Goal: Task Accomplishment & Management: Complete application form

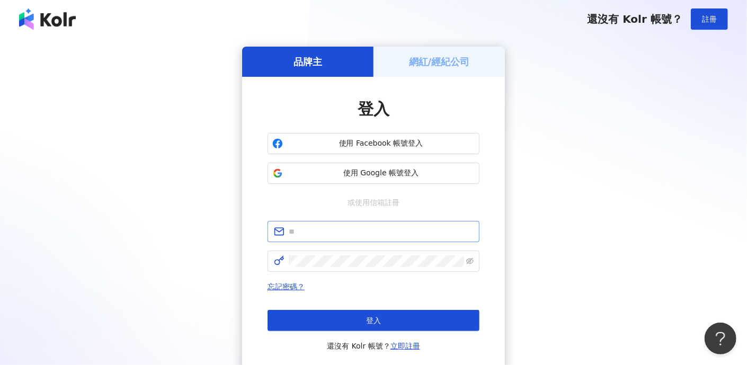
click at [387, 238] on span at bounding box center [374, 231] width 212 height 21
click at [382, 229] on input "text" at bounding box center [381, 232] width 184 height 12
click at [286, 234] on span "**********" at bounding box center [374, 231] width 212 height 21
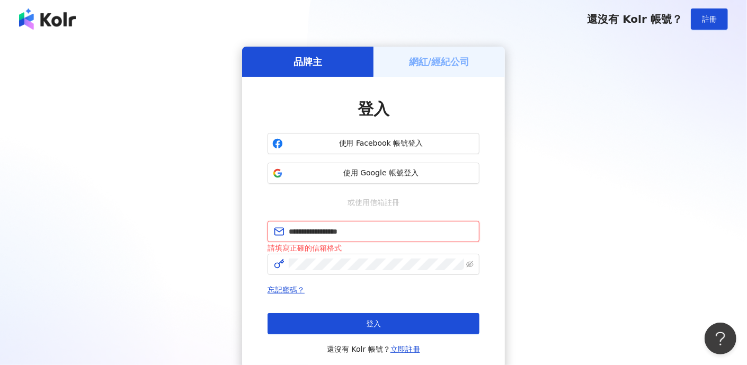
click at [292, 232] on input "**********" at bounding box center [381, 232] width 184 height 12
type input "**********"
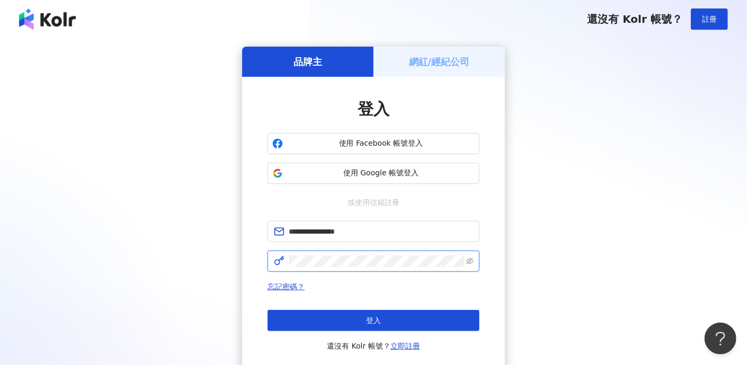
click button "登入" at bounding box center [374, 320] width 212 height 21
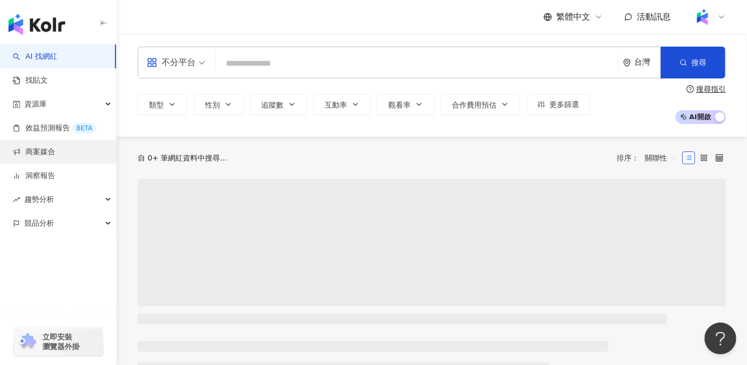
click at [50, 150] on link "商案媒合" at bounding box center [34, 152] width 42 height 11
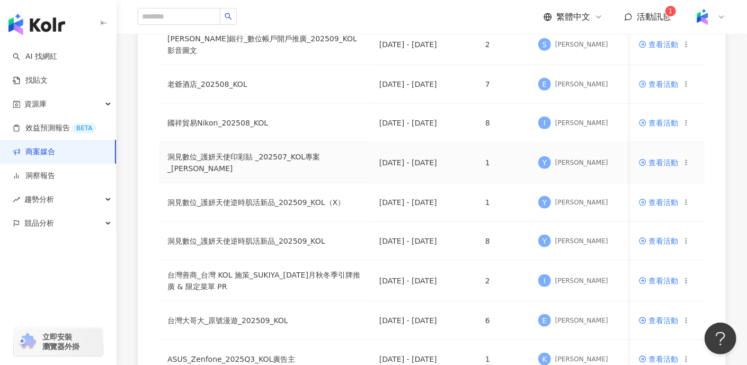
scroll to position [662, 0]
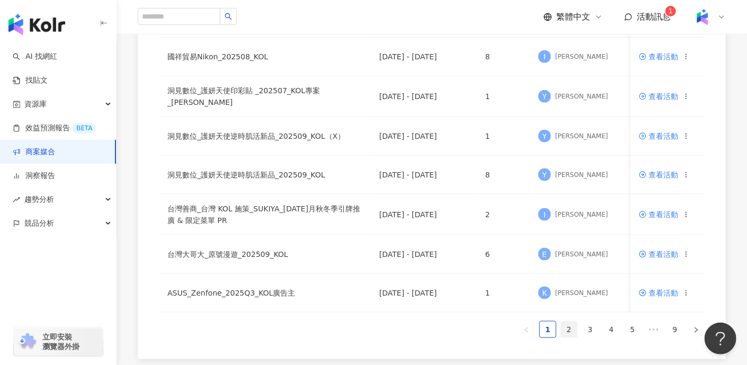
click at [572, 330] on link "2" at bounding box center [569, 330] width 16 height 16
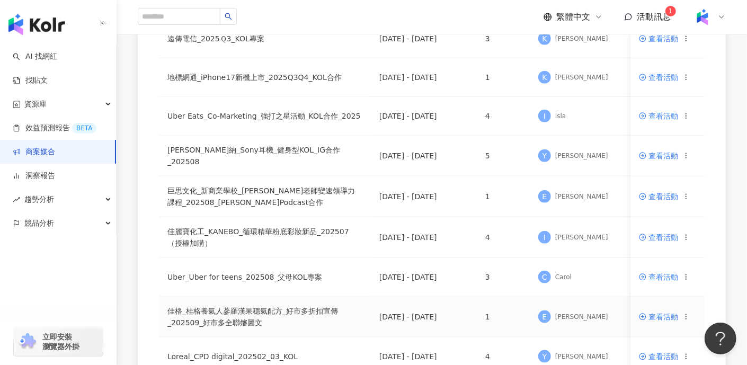
scroll to position [463, 0]
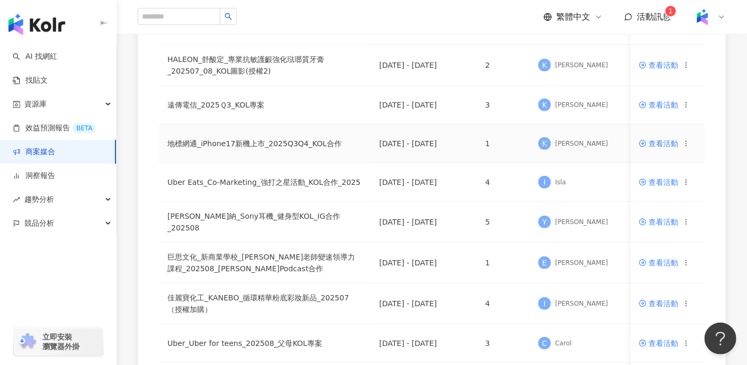
click at [313, 140] on td "地標網通_iPhone17新機上市_2025Q3Q4_KOL合作" at bounding box center [265, 143] width 212 height 39
click at [669, 140] on span "查看活動" at bounding box center [658, 143] width 39 height 7
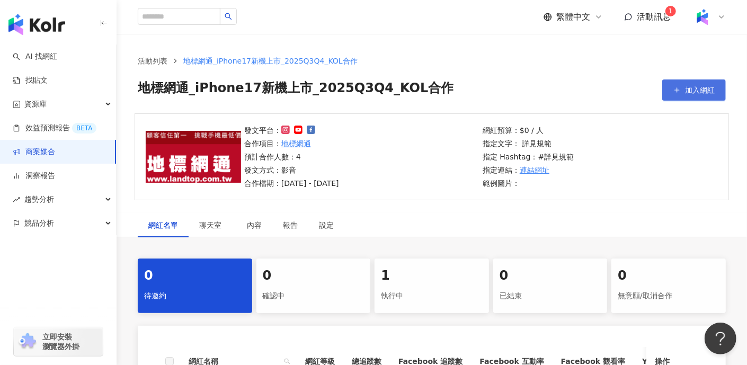
click at [699, 87] on span "加入網紅" at bounding box center [700, 90] width 30 height 8
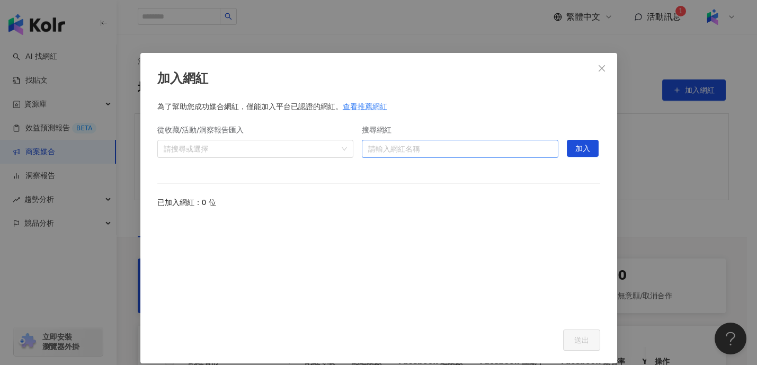
drag, startPoint x: 493, startPoint y: 155, endPoint x: 494, endPoint y: 149, distance: 5.4
click at [494, 152] on input "搜尋網紅" at bounding box center [460, 148] width 184 height 17
type input "*"
type input "***"
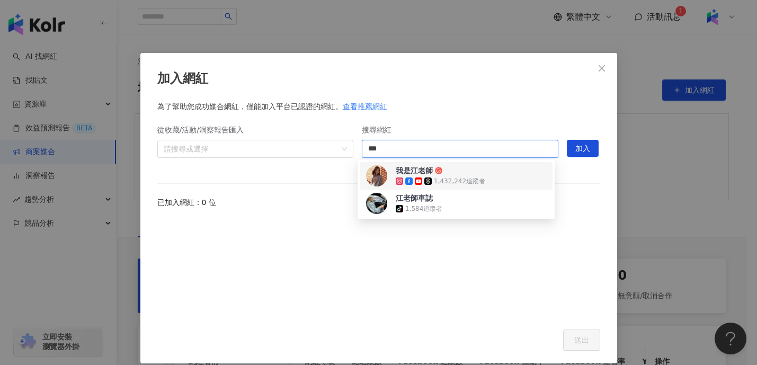
click at [455, 169] on span "我是江老師" at bounding box center [430, 170] width 69 height 11
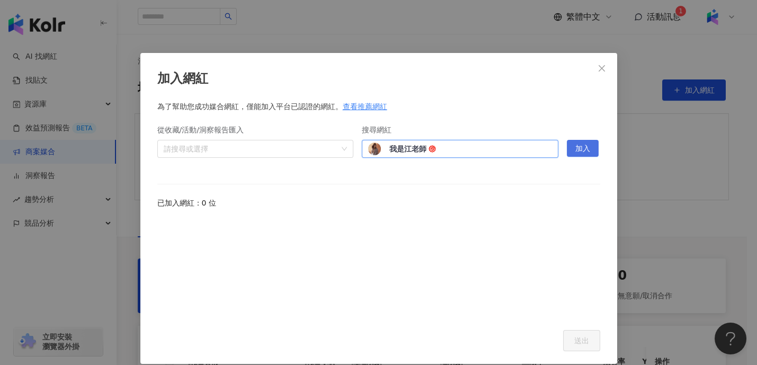
click at [575, 146] on span "加入" at bounding box center [582, 148] width 15 height 17
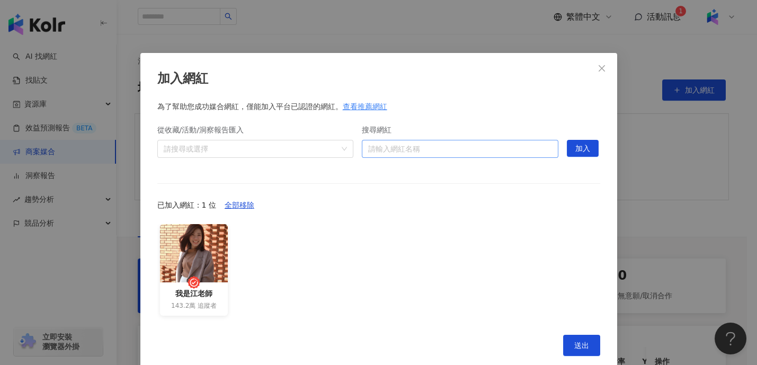
click at [512, 151] on input "搜尋網紅" at bounding box center [460, 148] width 184 height 17
type input "****"
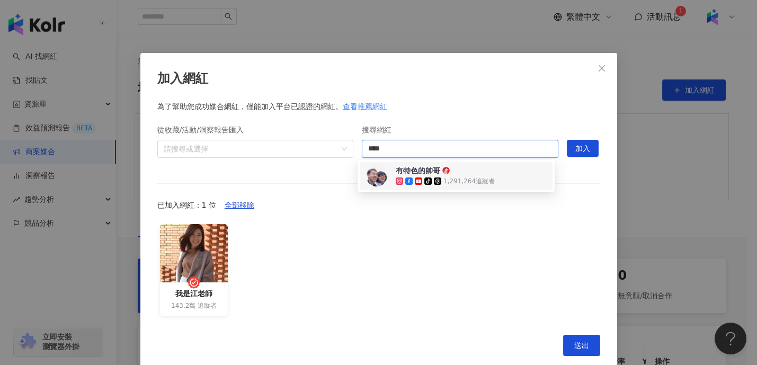
click at [494, 169] on div "有特色的帥哥 tiktok-icon 1,291,264 追蹤者" at bounding box center [456, 175] width 180 height 21
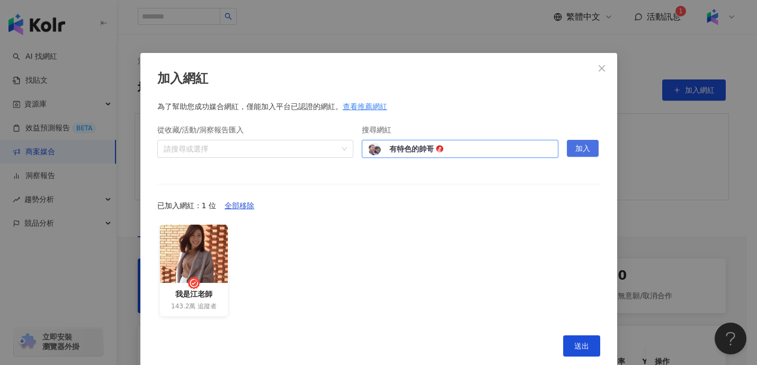
click at [571, 148] on button "加入" at bounding box center [583, 148] width 32 height 17
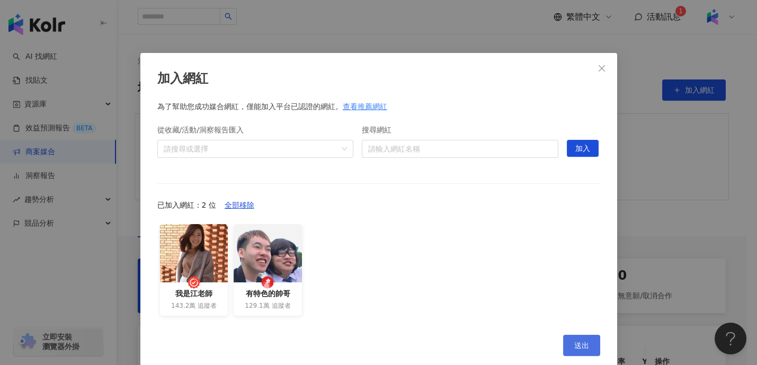
click at [568, 342] on button "送出" at bounding box center [581, 345] width 37 height 21
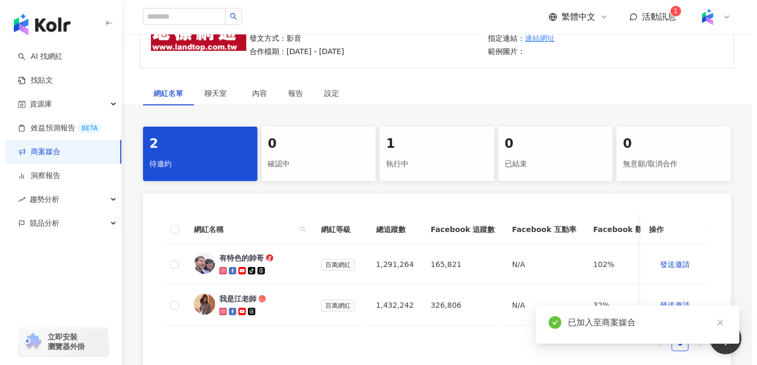
scroll to position [198, 0]
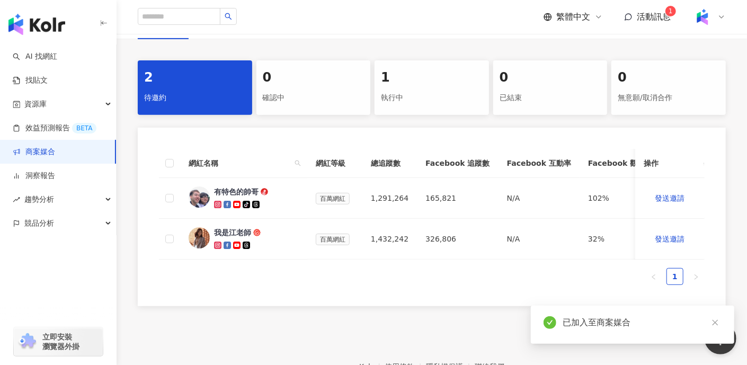
click at [174, 162] on th at bounding box center [169, 163] width 21 height 29
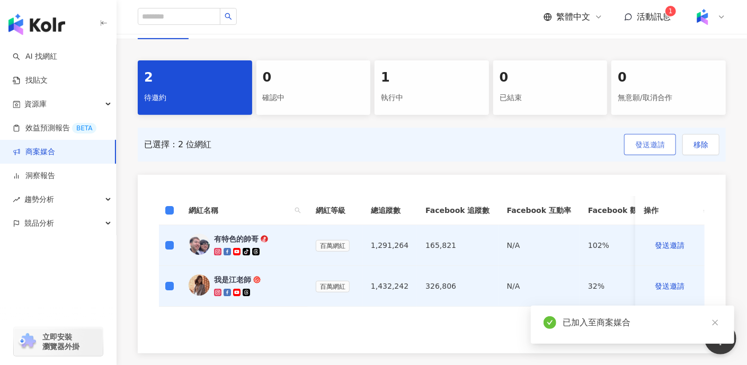
click at [657, 149] on button "發送邀請" at bounding box center [650, 144] width 52 height 21
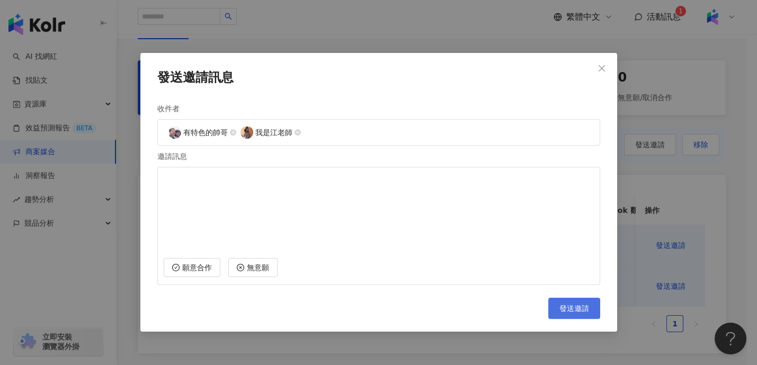
click at [582, 310] on span "發送邀請" at bounding box center [574, 308] width 30 height 8
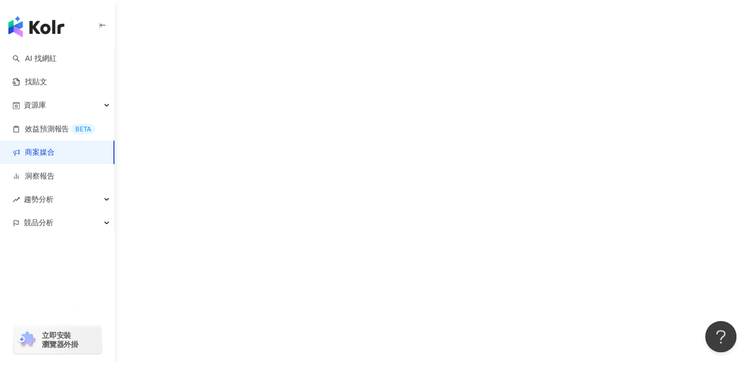
scroll to position [48, 0]
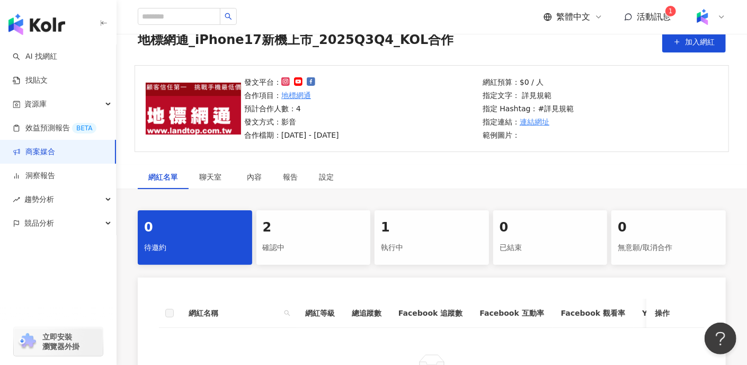
click at [336, 234] on div "2" at bounding box center [314, 228] width 102 height 18
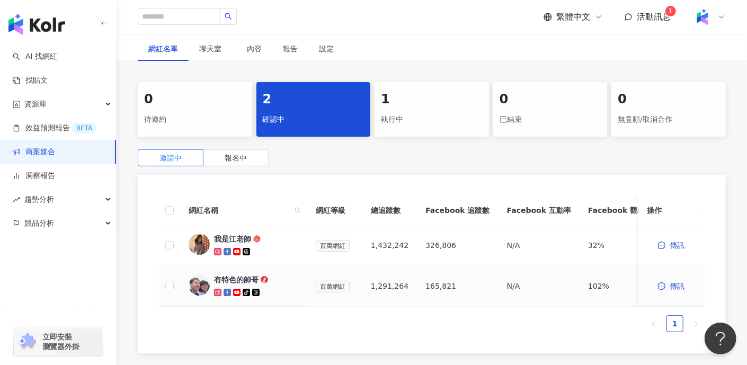
scroll to position [181, 0]
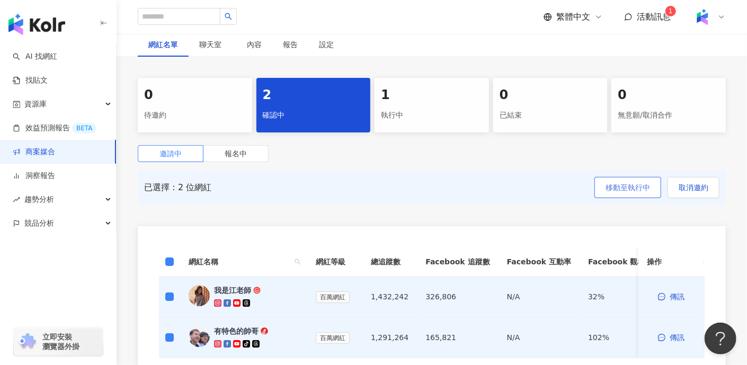
click at [641, 192] on button "移動至執行中" at bounding box center [627, 187] width 67 height 21
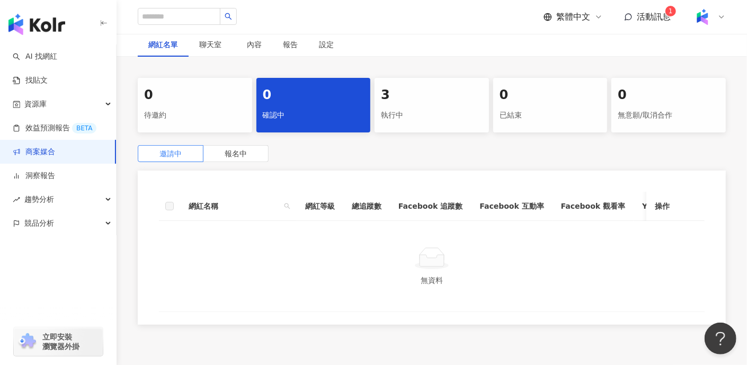
click at [422, 103] on div "3" at bounding box center [432, 95] width 102 height 18
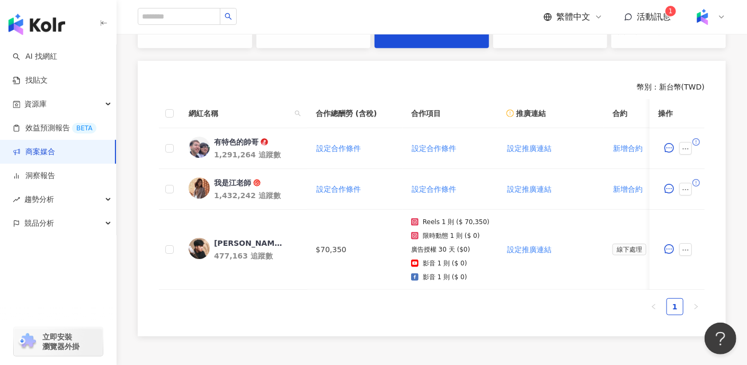
scroll to position [313, 0]
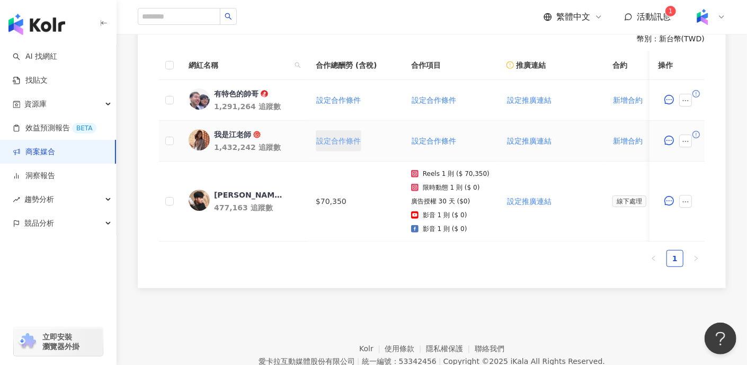
click at [330, 137] on span "設定合作條件" at bounding box center [338, 141] width 45 height 8
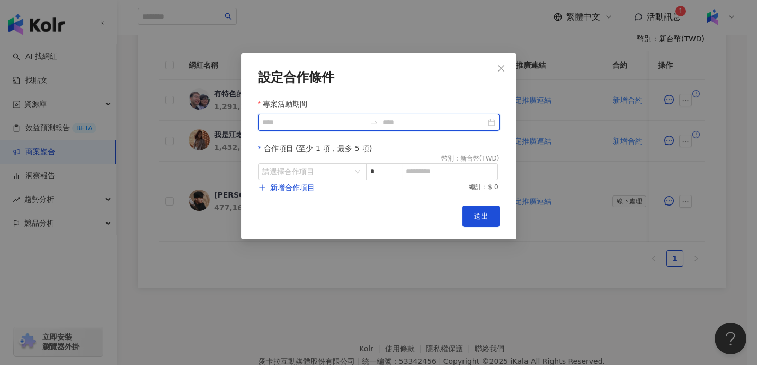
click at [334, 126] on input "專案活動期間" at bounding box center [313, 123] width 103 height 12
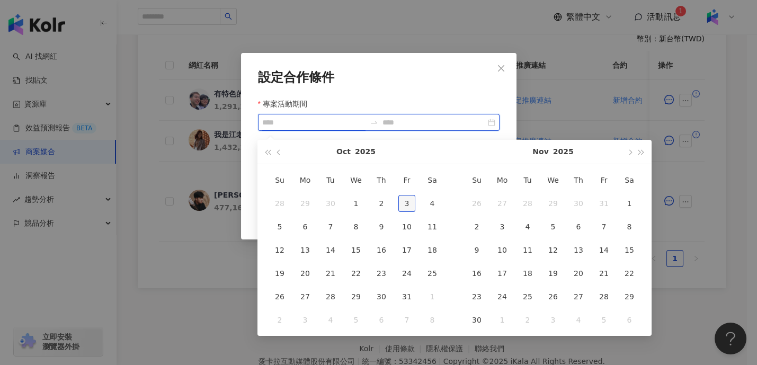
type input "**********"
click at [405, 198] on div "3" at bounding box center [406, 203] width 17 height 17
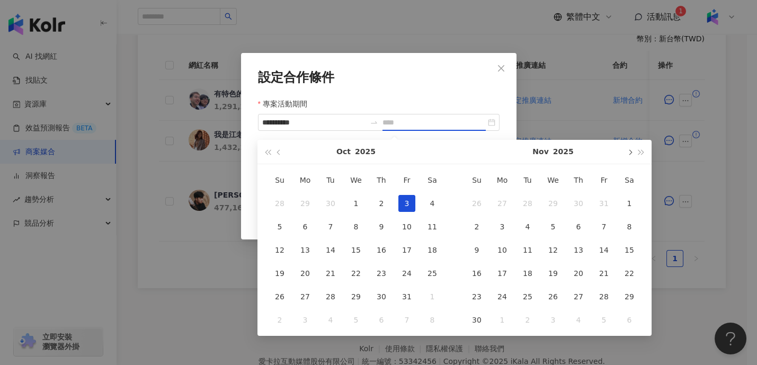
click at [628, 149] on button "button" at bounding box center [630, 152] width 12 height 24
click at [273, 149] on button "button" at bounding box center [279, 152] width 12 height 24
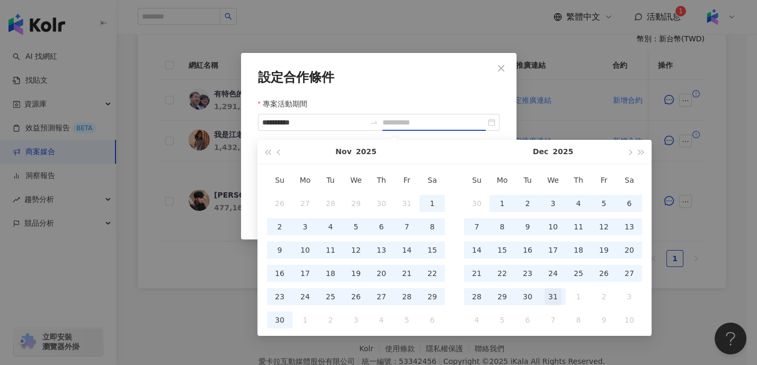
type input "**********"
click at [557, 295] on div "31" at bounding box center [553, 296] width 17 height 17
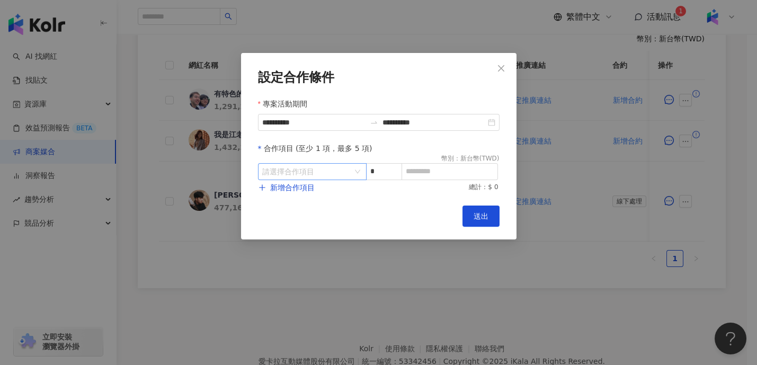
click at [355, 173] on div "請選擇合作項目" at bounding box center [312, 171] width 109 height 17
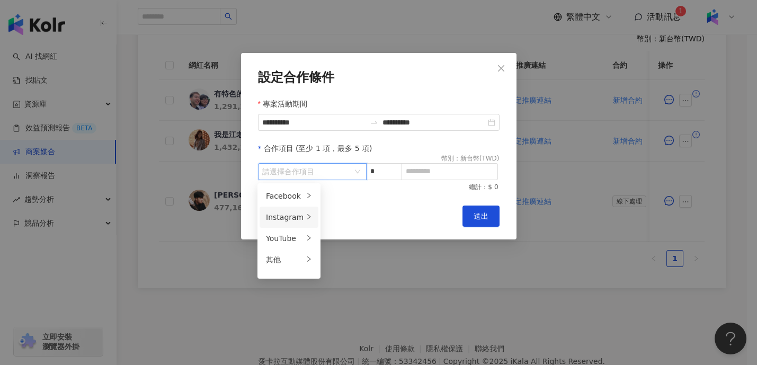
click at [289, 215] on div "Instagram" at bounding box center [285, 217] width 38 height 12
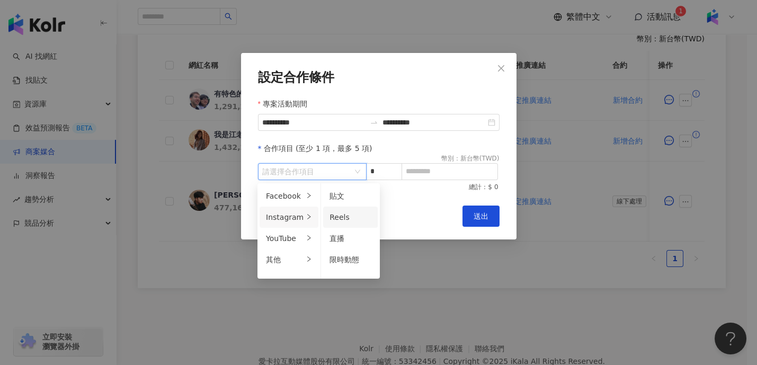
click at [352, 211] on div "Reels" at bounding box center [351, 217] width 42 height 12
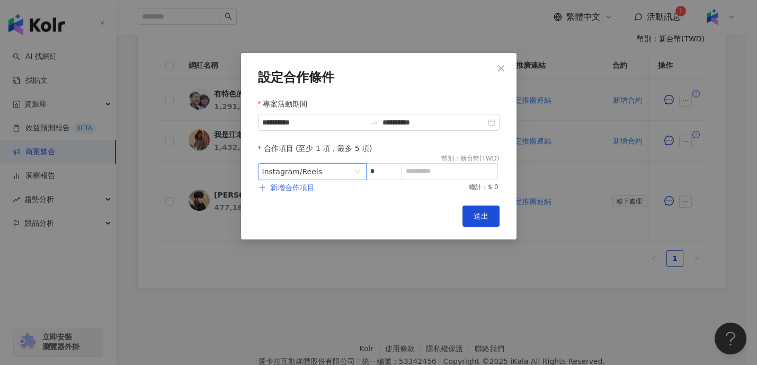
click at [301, 189] on span "新增合作項目" at bounding box center [292, 187] width 45 height 8
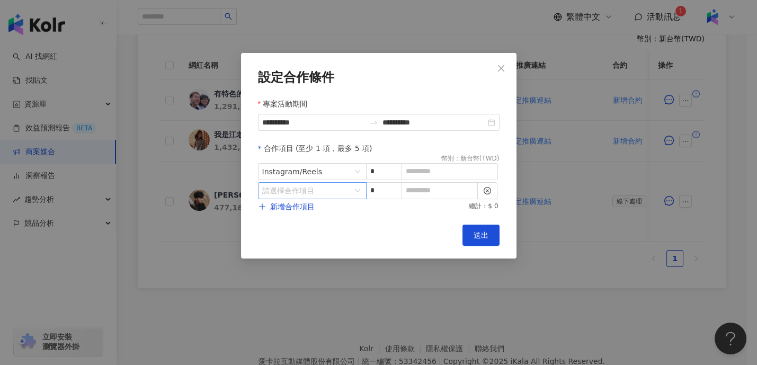
click at [337, 191] on input "search" at bounding box center [306, 191] width 89 height 16
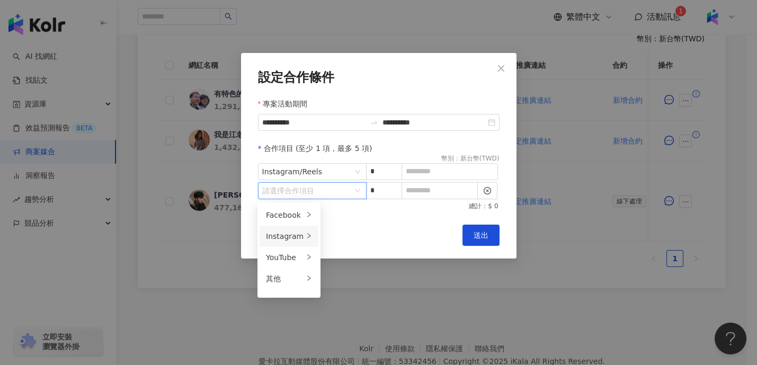
click at [306, 239] on icon "right" at bounding box center [309, 236] width 6 height 6
click at [350, 277] on span "限時動態" at bounding box center [345, 278] width 30 height 8
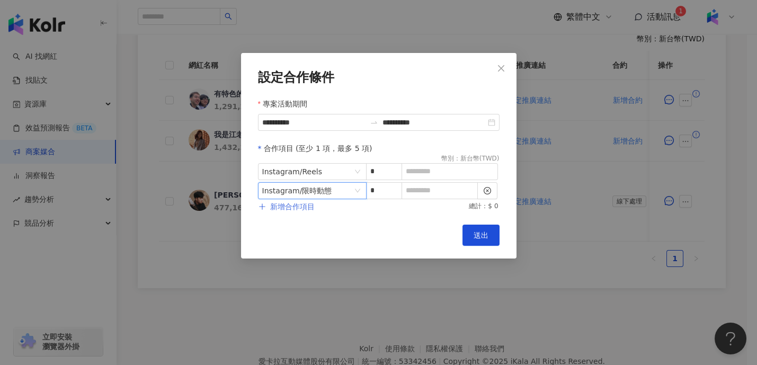
click at [309, 207] on span "新增合作項目" at bounding box center [292, 206] width 45 height 8
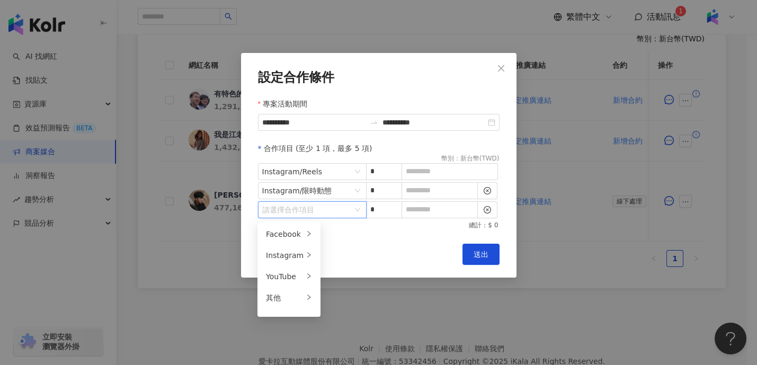
click at [312, 209] on input "search" at bounding box center [306, 210] width 89 height 16
click at [298, 295] on div "其他" at bounding box center [285, 298] width 38 height 12
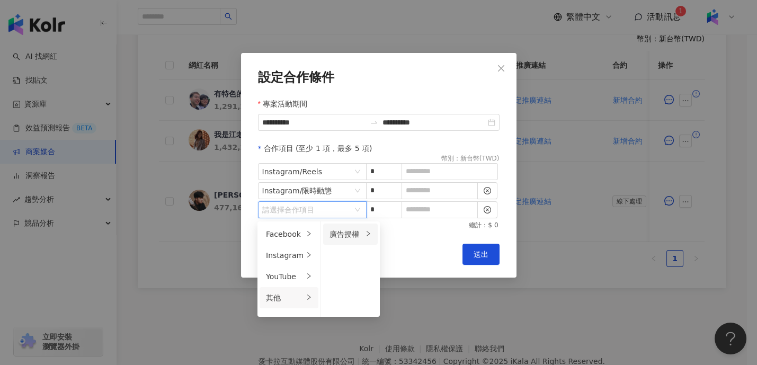
click at [344, 235] on div "廣告授權" at bounding box center [346, 234] width 33 height 12
click at [397, 258] on span "14 天" at bounding box center [397, 255] width 19 height 8
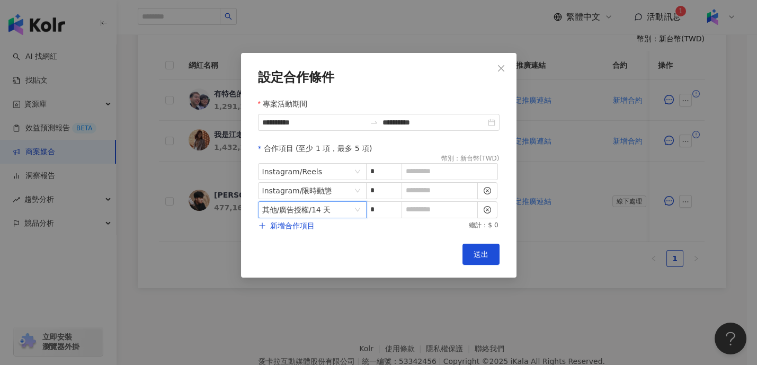
click at [415, 243] on div "**********" at bounding box center [378, 165] width 275 height 225
click at [420, 209] on input at bounding box center [439, 210] width 75 height 16
type input "*"
click at [423, 192] on input at bounding box center [439, 191] width 75 height 16
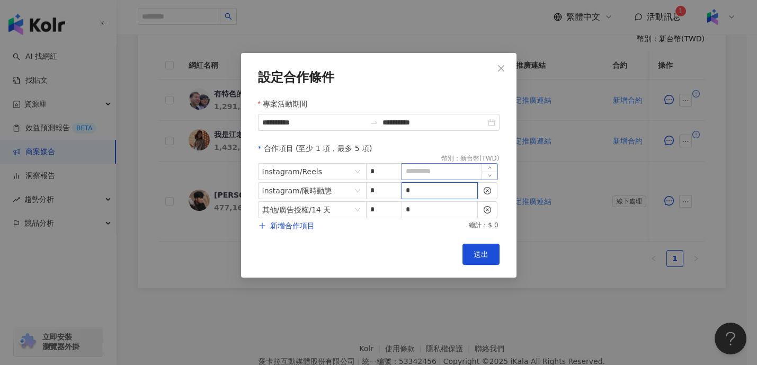
type input "*"
click at [426, 174] on input at bounding box center [449, 172] width 95 height 16
type input "******"
click at [474, 257] on span "送出" at bounding box center [481, 254] width 15 height 8
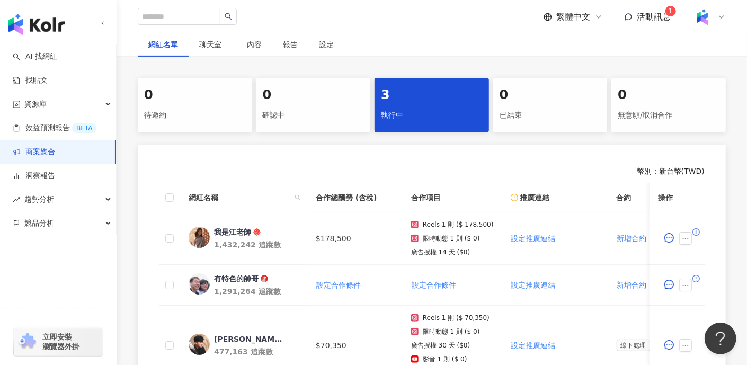
scroll to position [198, 0]
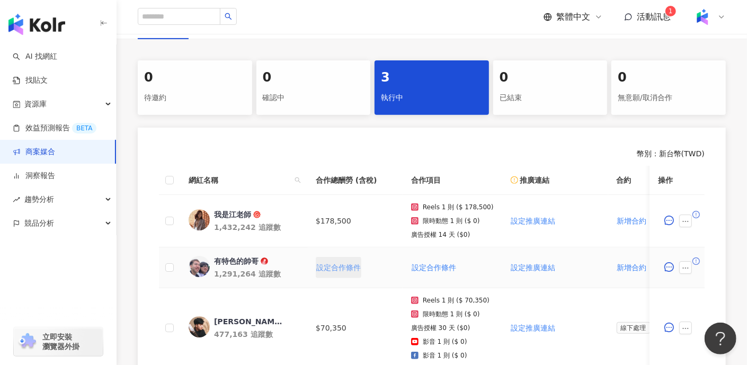
click at [339, 265] on span "設定合作條件" at bounding box center [338, 267] width 45 height 8
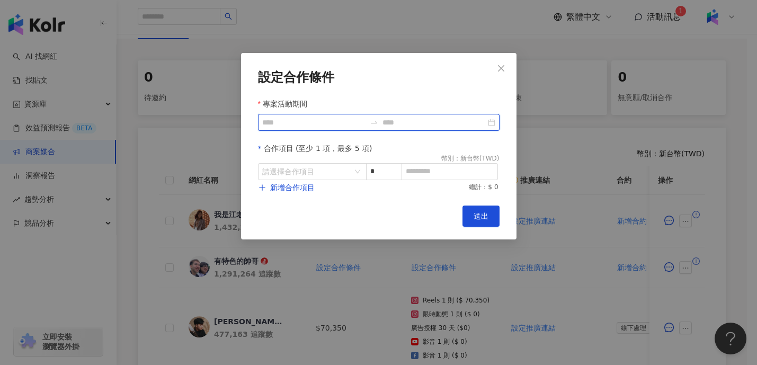
click at [315, 125] on input "專案活動期間" at bounding box center [313, 123] width 103 height 12
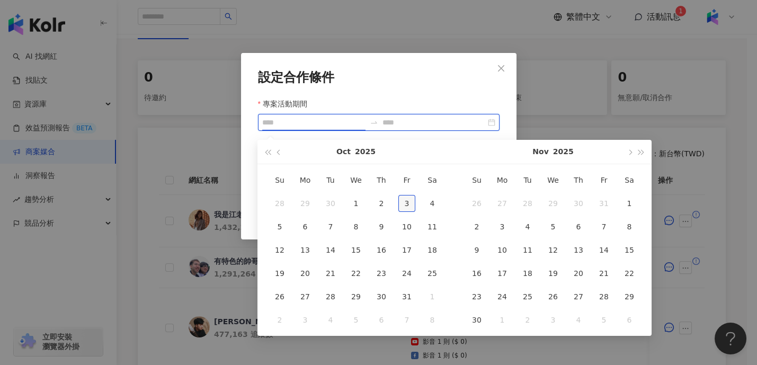
type input "**********"
click at [413, 202] on div "3" at bounding box center [406, 203] width 17 height 17
type input "**********"
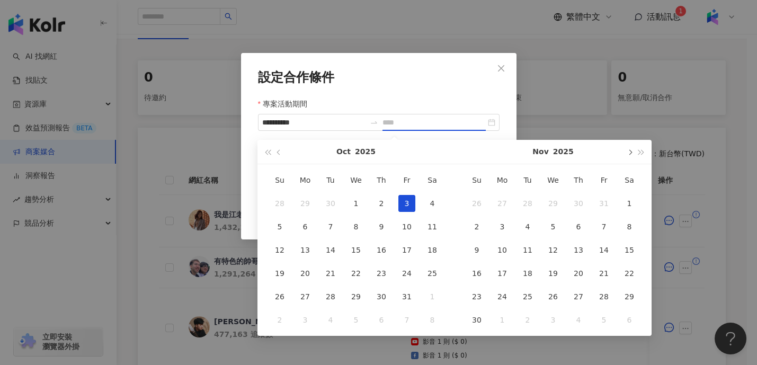
click at [628, 154] on span "button" at bounding box center [629, 151] width 5 height 5
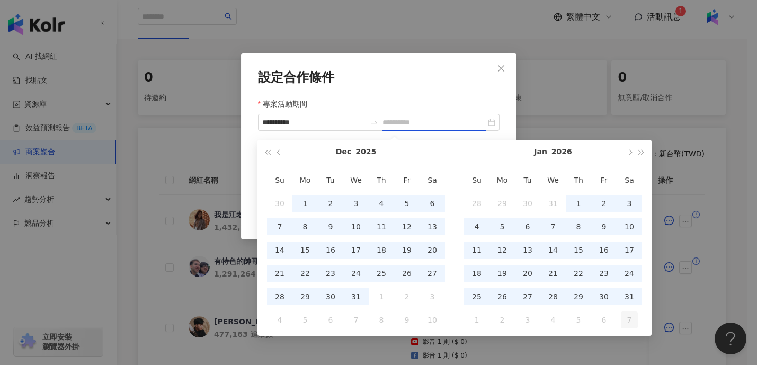
click at [629, 308] on td "7" at bounding box center [629, 319] width 25 height 23
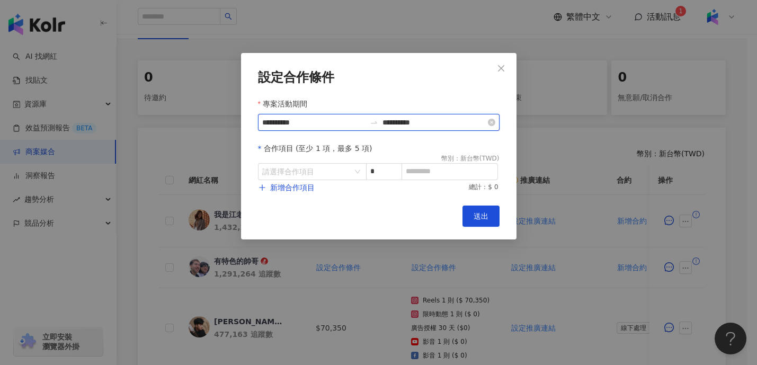
click at [471, 124] on input "**********" at bounding box center [433, 123] width 103 height 12
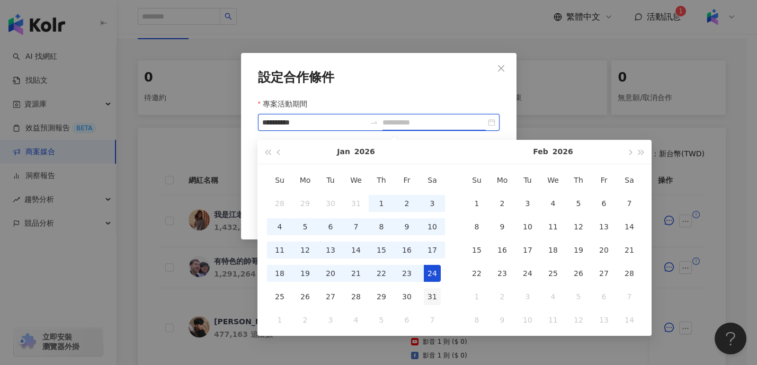
type input "**********"
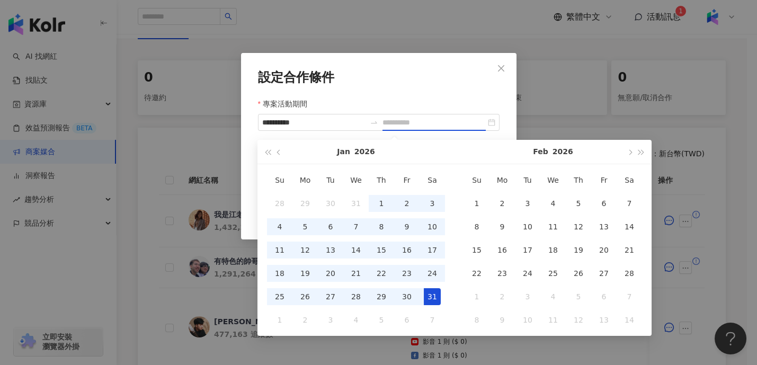
click at [434, 296] on div "31" at bounding box center [432, 296] width 17 height 17
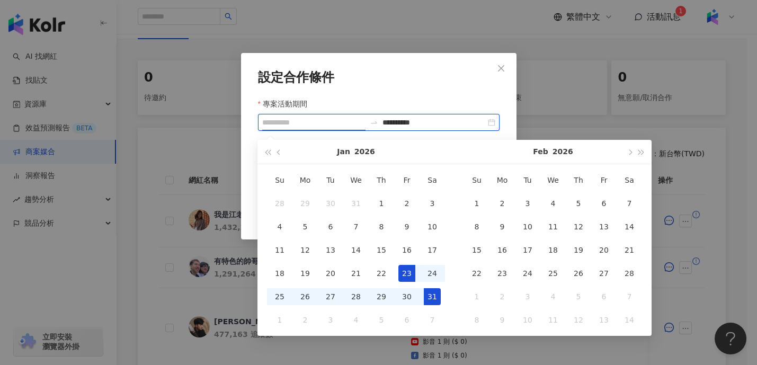
type input "**********"
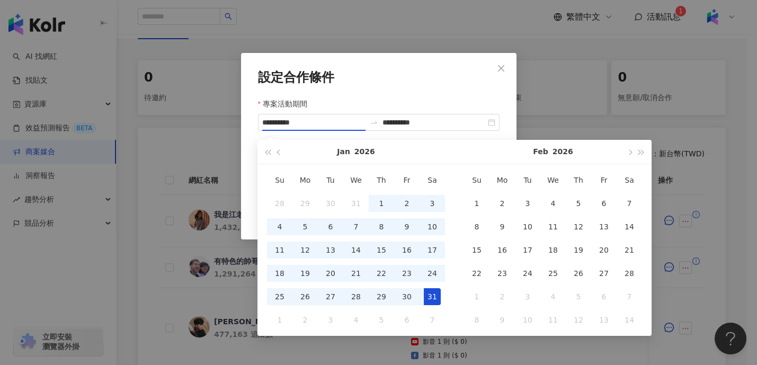
type input "**********"
click at [385, 87] on form "**********" at bounding box center [379, 131] width 242 height 123
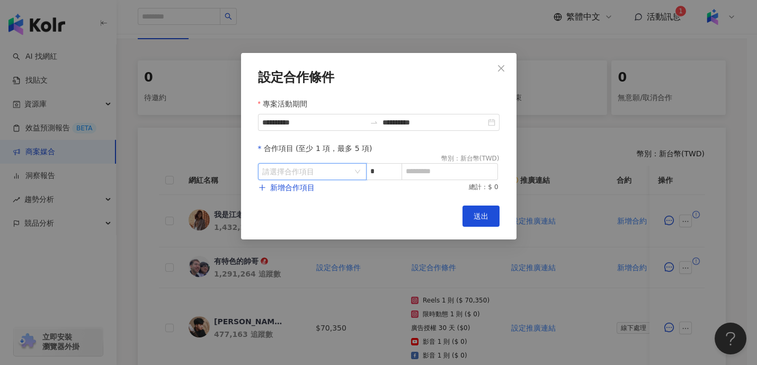
click at [346, 171] on input "search" at bounding box center [306, 172] width 89 height 16
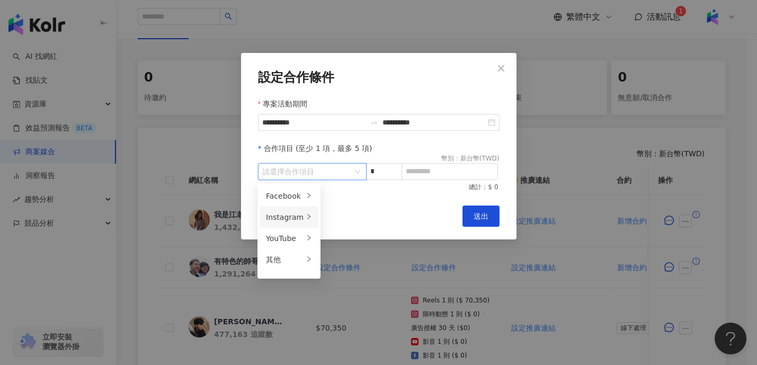
click at [302, 212] on li "Instagram" at bounding box center [289, 217] width 59 height 21
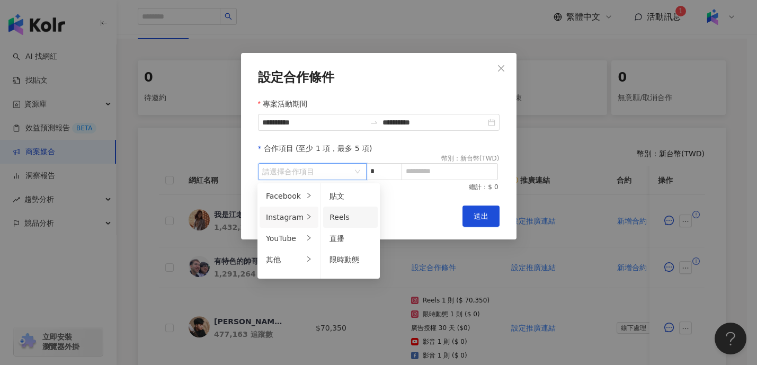
click at [344, 209] on li "Reels" at bounding box center [350, 217] width 55 height 21
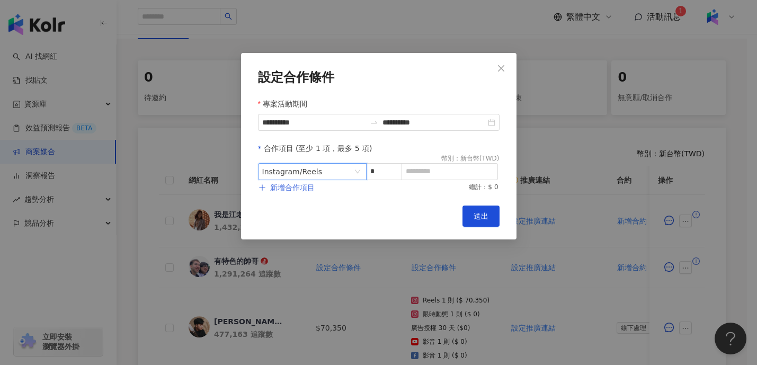
click at [298, 185] on span "新增合作項目" at bounding box center [292, 187] width 45 height 8
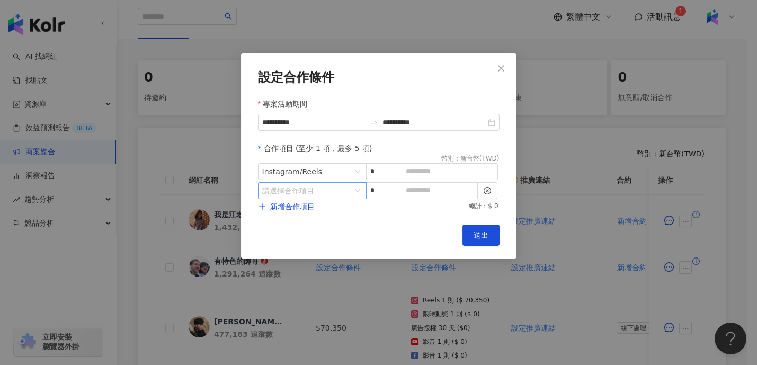
click at [303, 190] on input "search" at bounding box center [306, 191] width 89 height 16
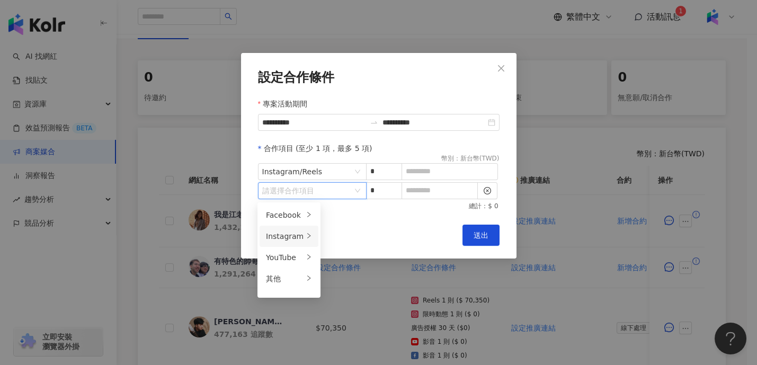
click at [301, 241] on li "Instagram" at bounding box center [289, 236] width 59 height 21
click at [359, 273] on div "限時動態" at bounding box center [351, 279] width 42 height 12
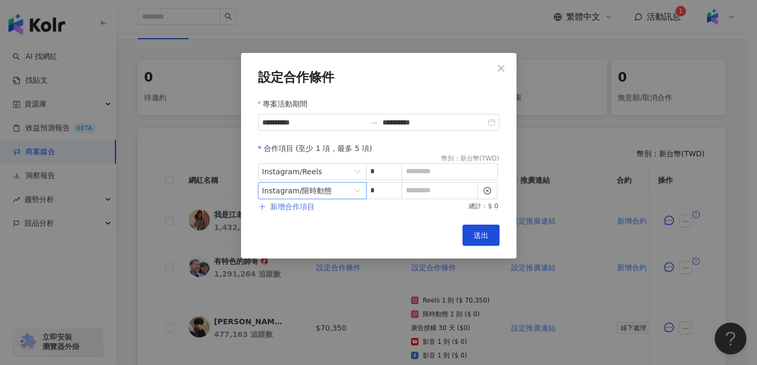
click at [293, 217] on button "新增合作項目" at bounding box center [286, 206] width 57 height 21
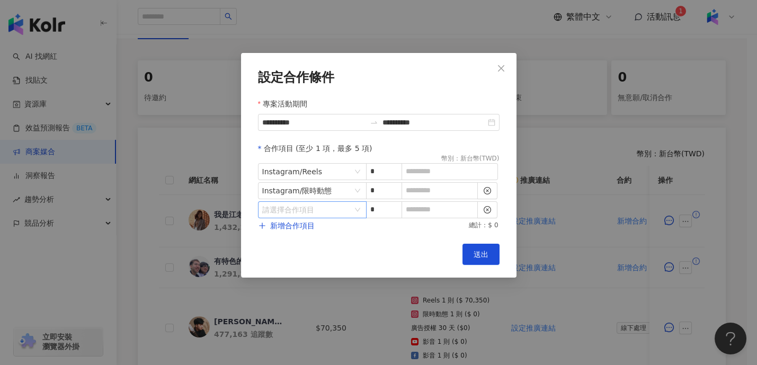
click at [295, 209] on input "search" at bounding box center [306, 210] width 89 height 16
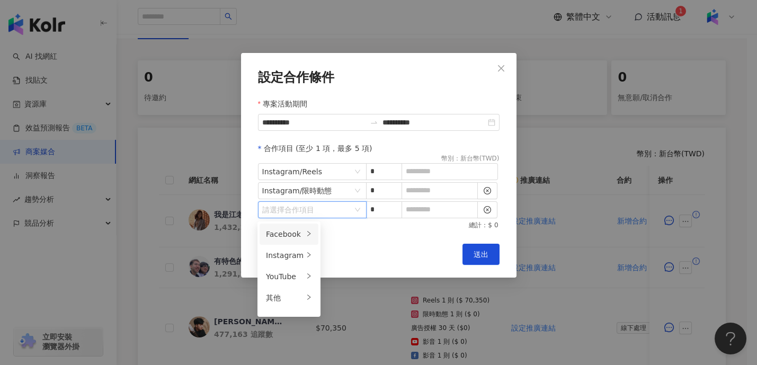
click at [300, 239] on li "Facebook" at bounding box center [289, 234] width 59 height 21
click at [342, 253] on div "影音" at bounding box center [351, 256] width 42 height 12
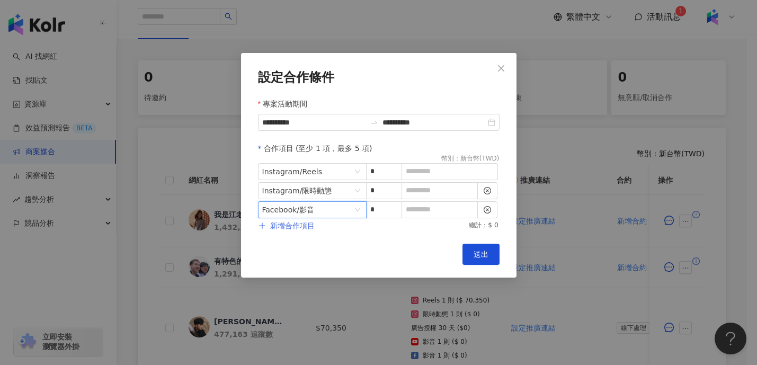
click at [297, 229] on span "新增合作項目" at bounding box center [292, 225] width 45 height 8
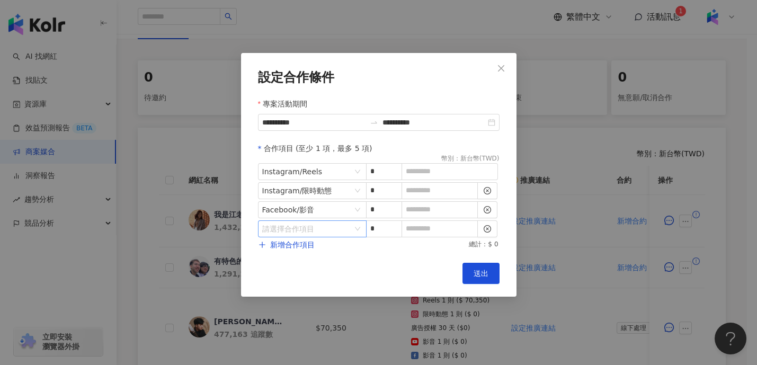
click at [315, 232] on input "search" at bounding box center [306, 229] width 89 height 16
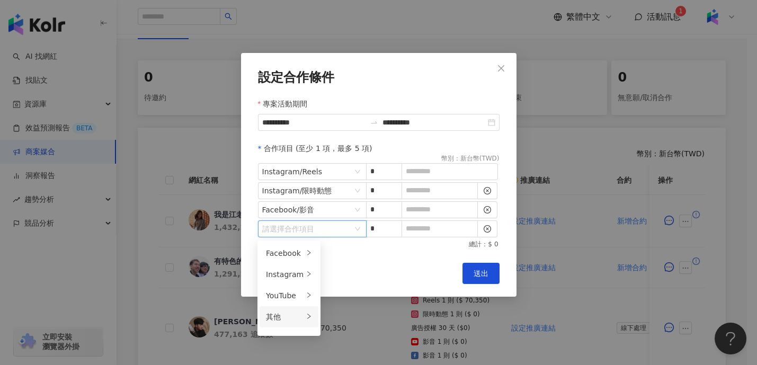
click at [298, 314] on div "其他" at bounding box center [285, 317] width 38 height 12
click at [306, 292] on div at bounding box center [309, 296] width 6 height 10
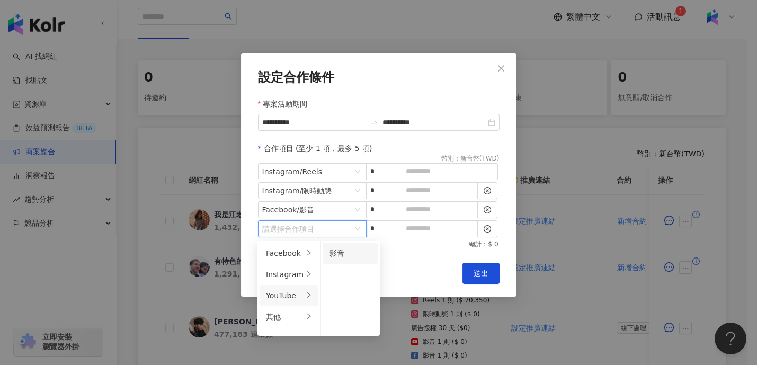
click at [348, 257] on div "影音" at bounding box center [351, 253] width 42 height 12
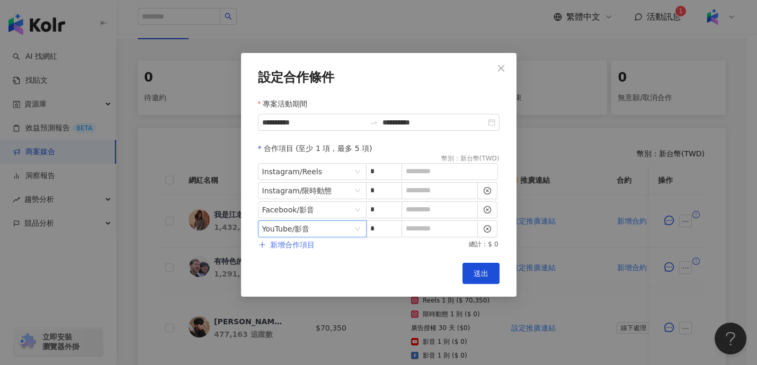
click at [307, 245] on span "新增合作項目" at bounding box center [292, 245] width 45 height 8
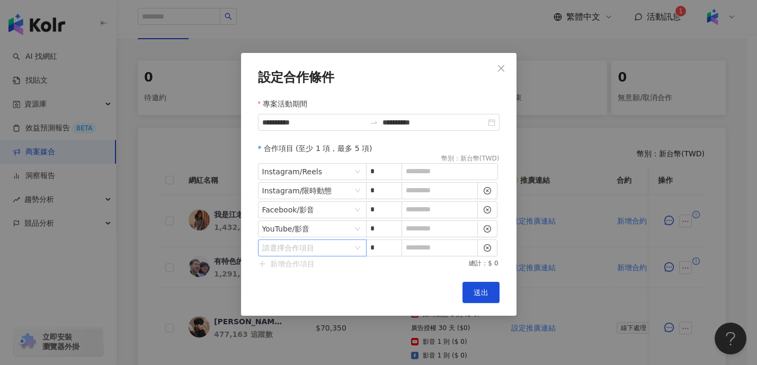
click at [310, 245] on input "search" at bounding box center [306, 248] width 89 height 16
click at [290, 339] on div "其他" at bounding box center [285, 336] width 38 height 12
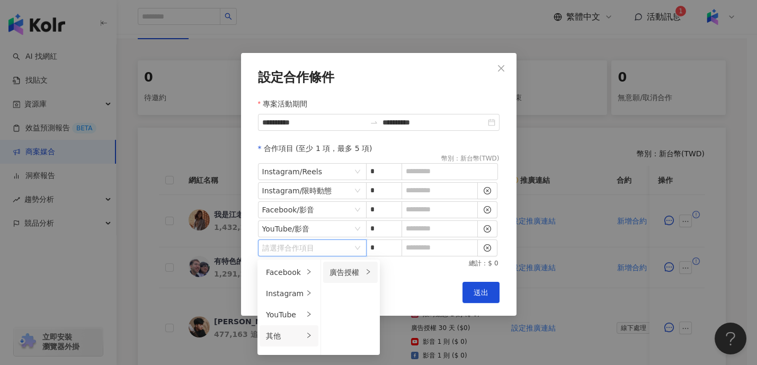
click at [339, 272] on div "廣告授權" at bounding box center [346, 272] width 33 height 12
click at [401, 272] on div "7 天" at bounding box center [409, 272] width 42 height 12
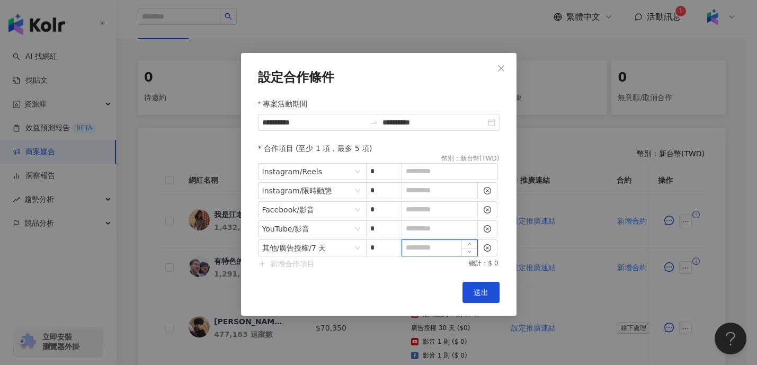
click at [419, 255] on input at bounding box center [439, 248] width 75 height 16
type input "*"
click at [424, 230] on input at bounding box center [439, 229] width 75 height 16
type input "*"
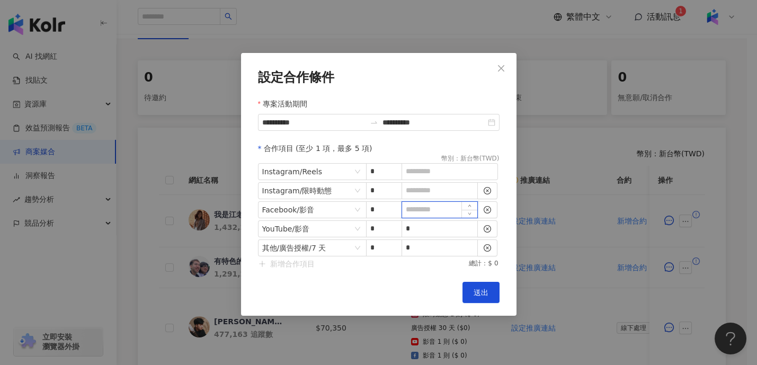
click at [423, 215] on input at bounding box center [439, 210] width 75 height 16
type input "*"
click at [422, 194] on input at bounding box center [439, 191] width 75 height 16
type input "*"
click at [419, 174] on input at bounding box center [449, 172] width 95 height 16
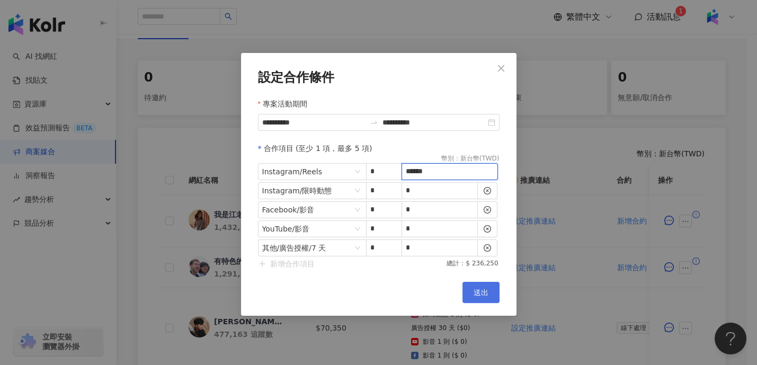
type input "******"
click at [484, 295] on span "送出" at bounding box center [481, 292] width 15 height 8
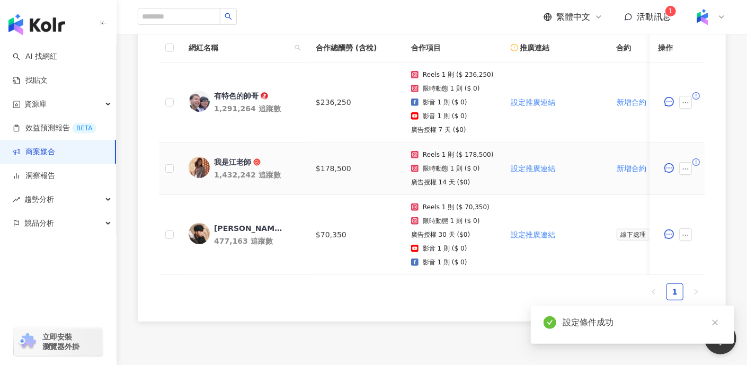
scroll to position [264, 0]
